Goal: Transaction & Acquisition: Purchase product/service

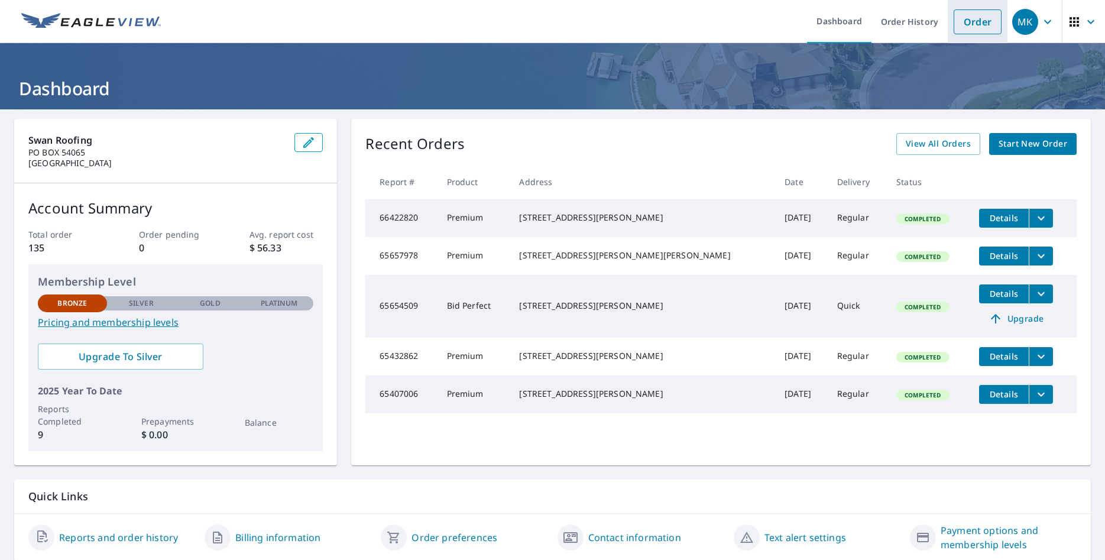
click at [981, 23] on link "Order" at bounding box center [977, 21] width 48 height 25
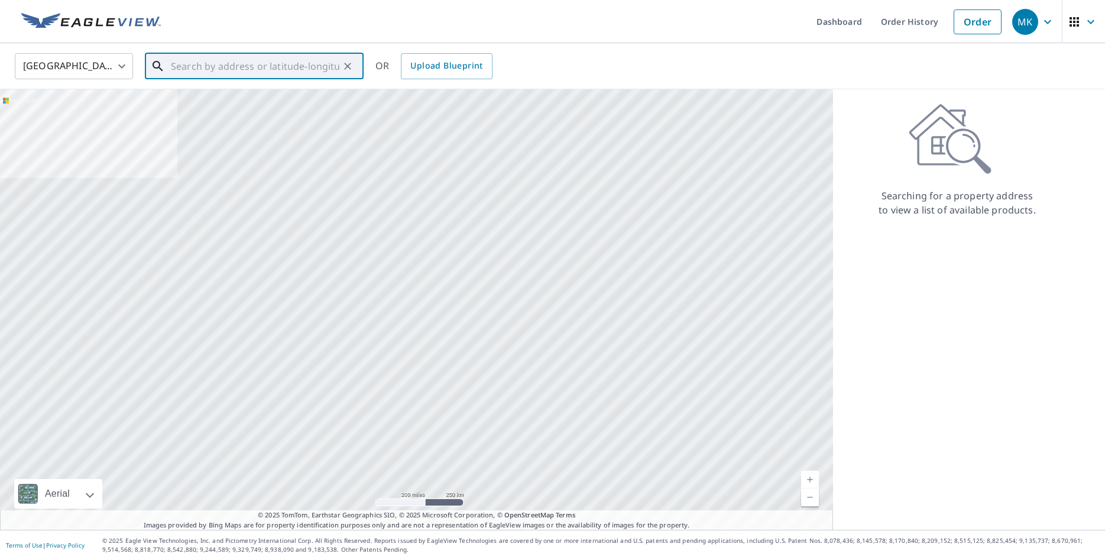
click at [294, 67] on input "text" at bounding box center [255, 66] width 168 height 33
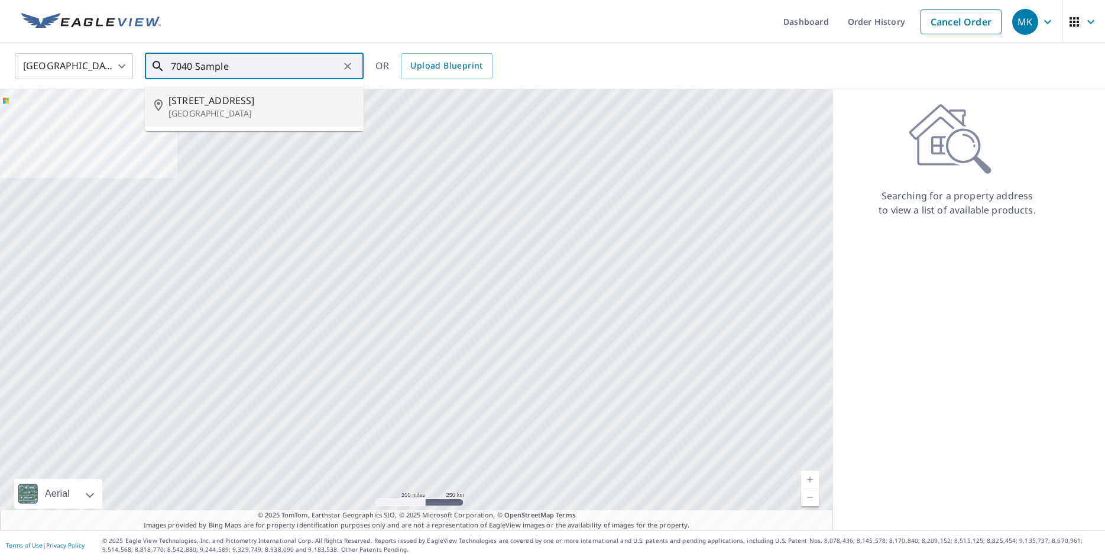
click at [222, 100] on span "[STREET_ADDRESS]" at bounding box center [261, 100] width 186 height 14
type input "[STREET_ADDRESS]"
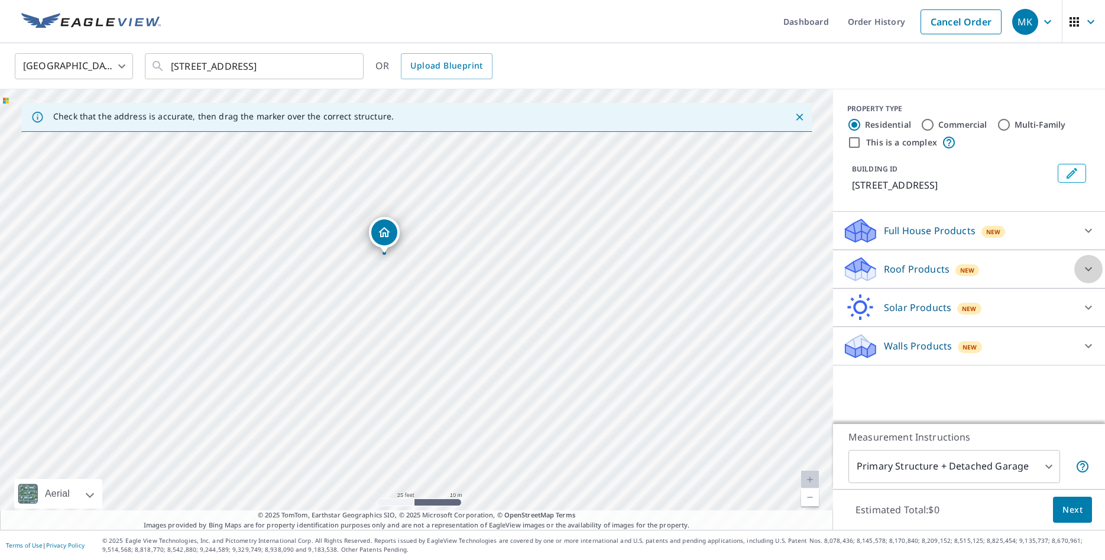
click at [1093, 266] on icon at bounding box center [1088, 269] width 14 height 14
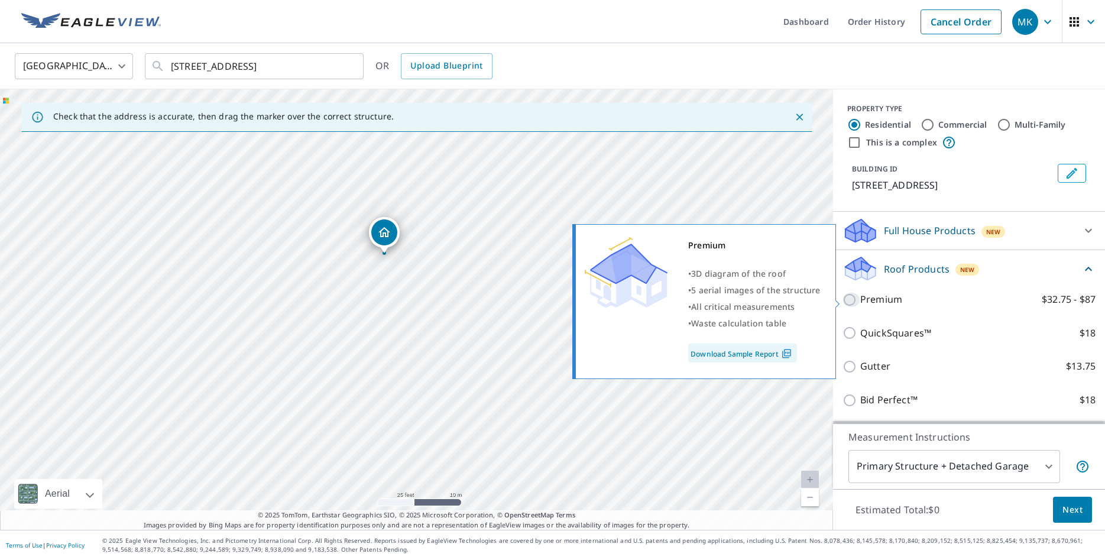
click at [846, 302] on input "Premium $32.75 - $87" at bounding box center [851, 300] width 18 height 14
checkbox input "true"
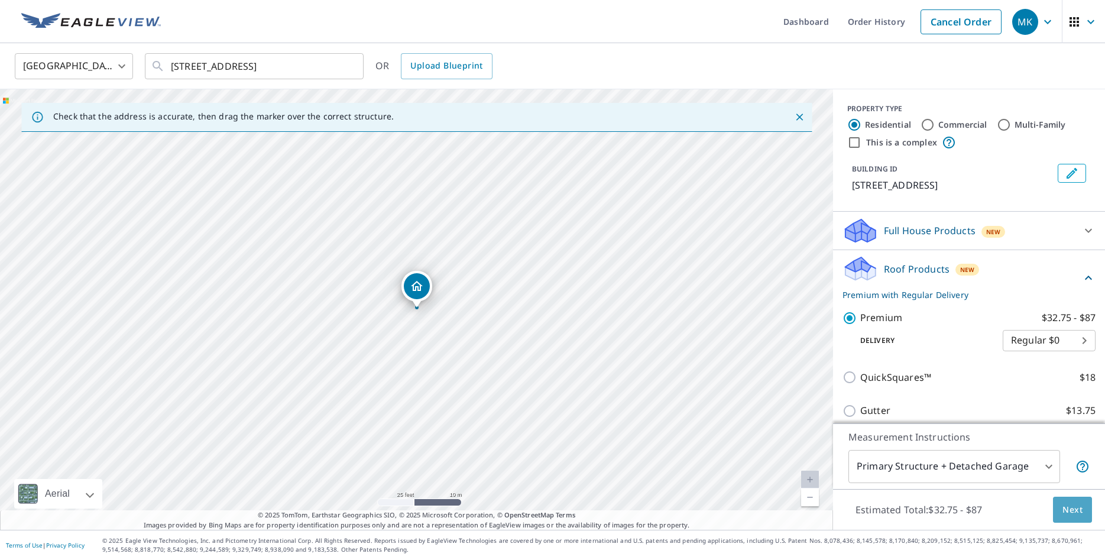
click at [1069, 507] on span "Next" at bounding box center [1072, 509] width 20 height 15
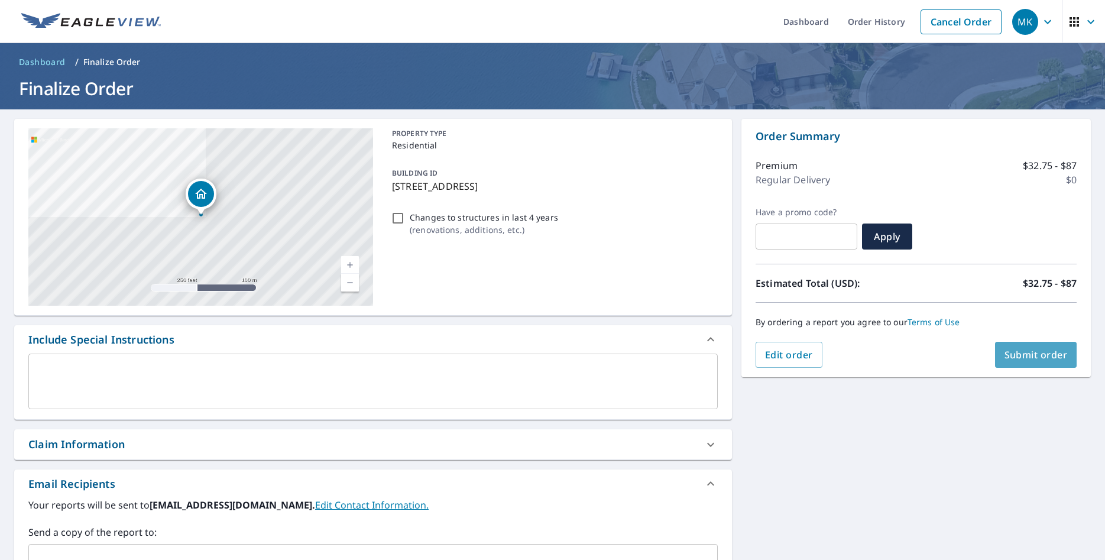
click at [1021, 358] on span "Submit order" at bounding box center [1035, 354] width 63 height 13
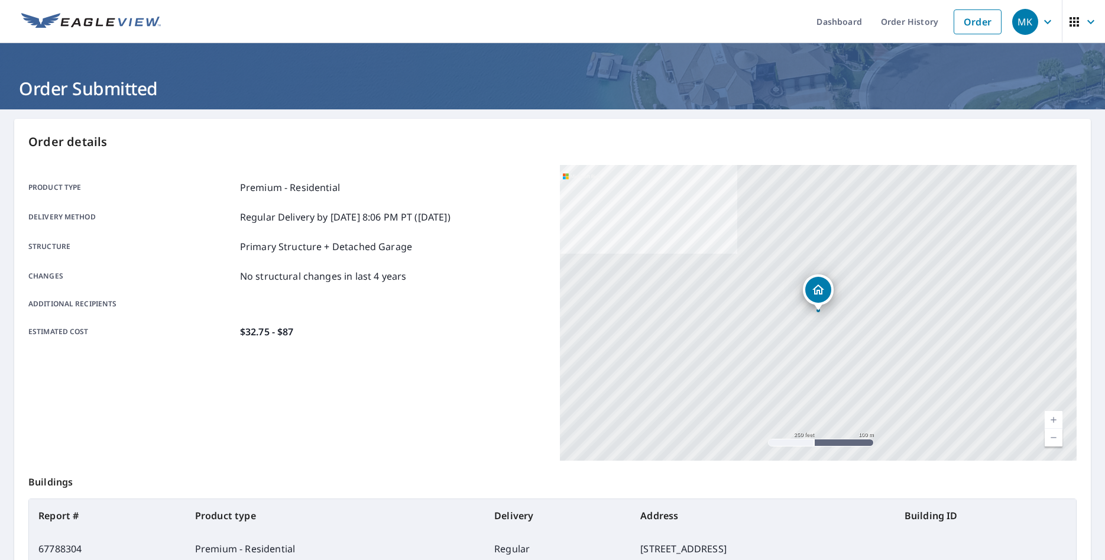
click at [1049, 18] on icon "button" at bounding box center [1047, 22] width 14 height 14
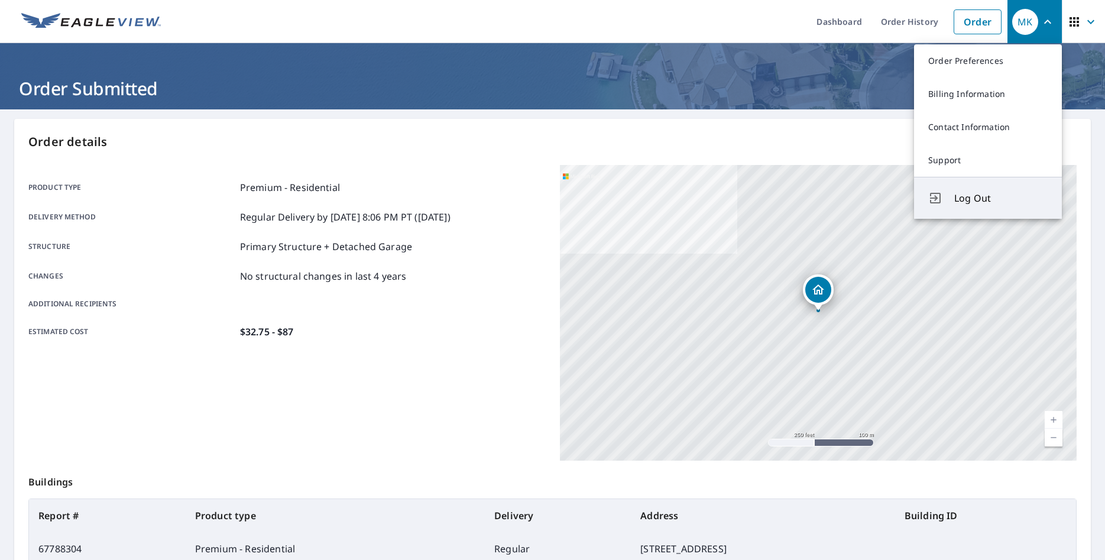
click at [980, 203] on span "Log Out" at bounding box center [1000, 198] width 93 height 14
